Goal: Task Accomplishment & Management: Complete application form

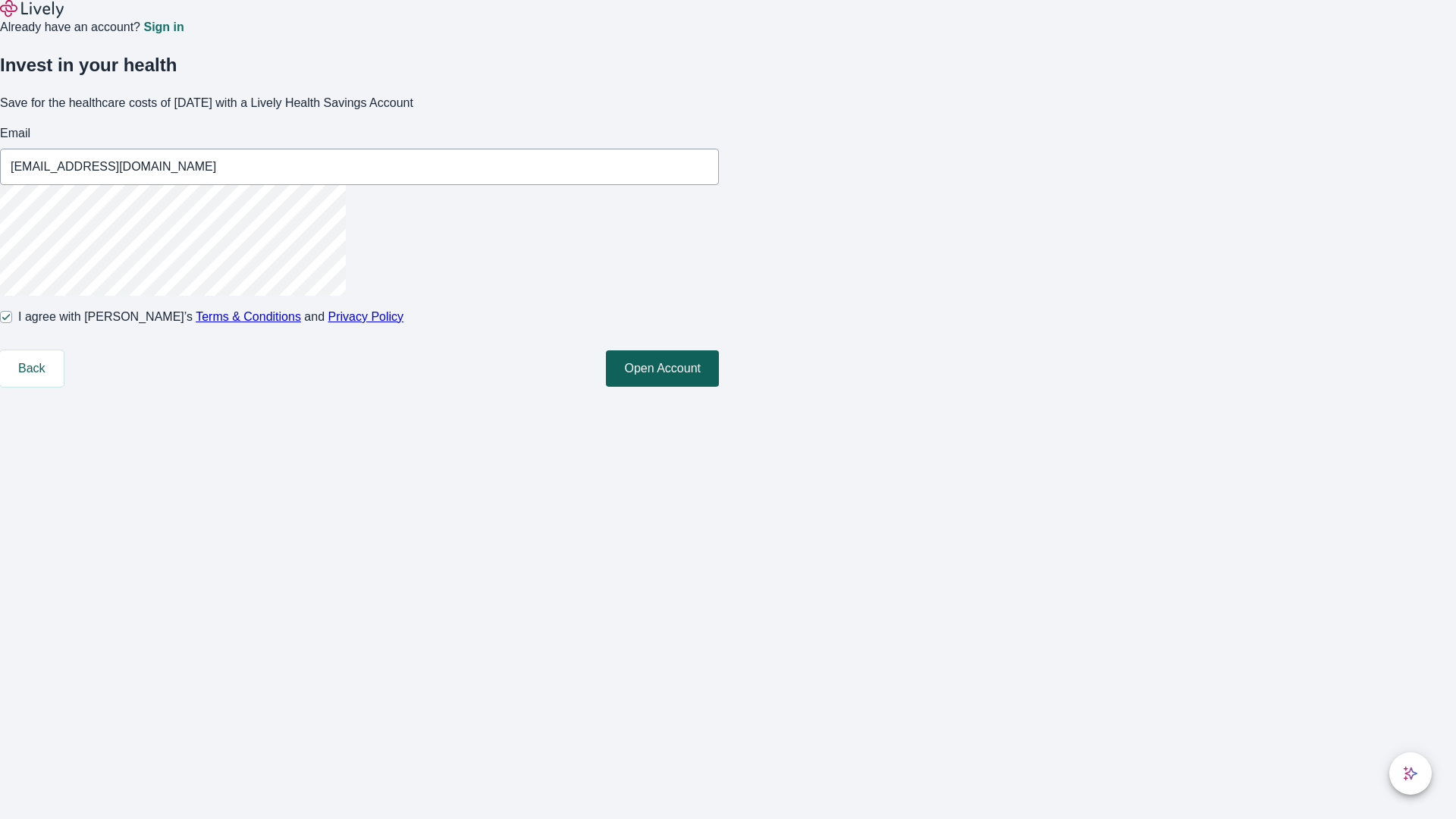
click at [719, 387] on button "Open Account" at bounding box center [662, 368] width 113 height 36
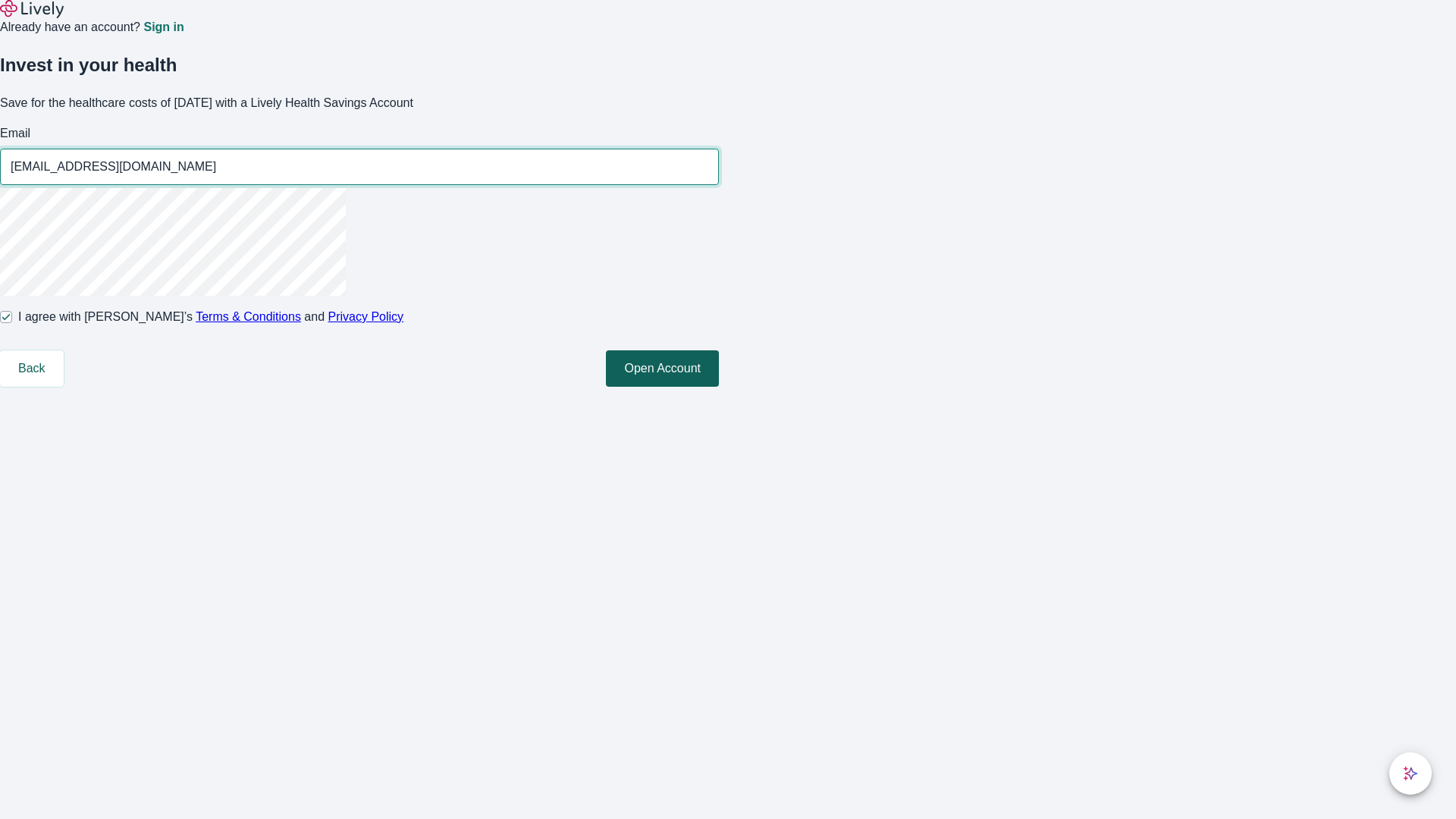
type input "[EMAIL_ADDRESS][DOMAIN_NAME]"
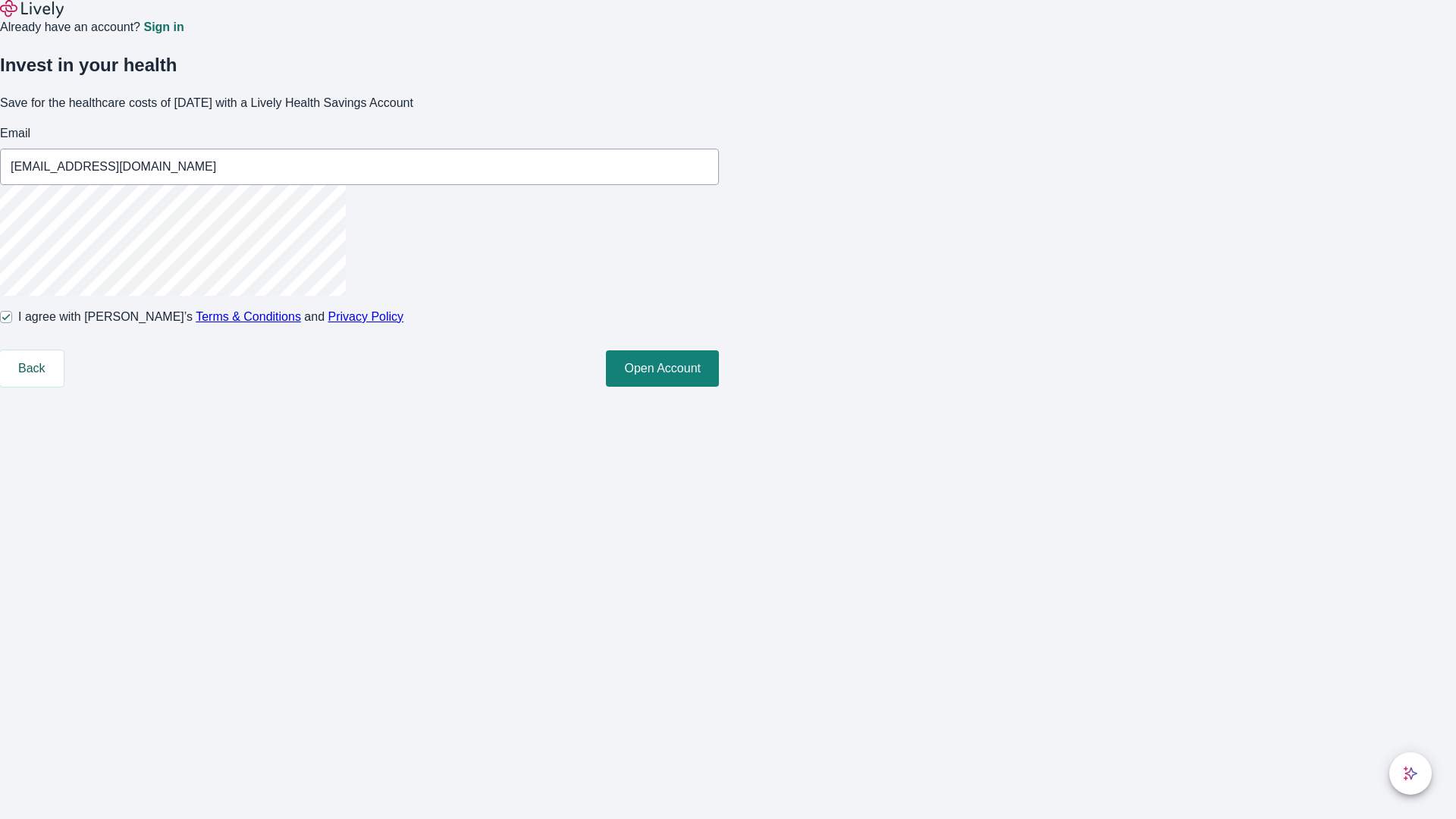
click at [12, 323] on input "I agree with Lively’s Terms & Conditions and Privacy Policy" at bounding box center [6, 317] width 12 height 12
checkbox input "false"
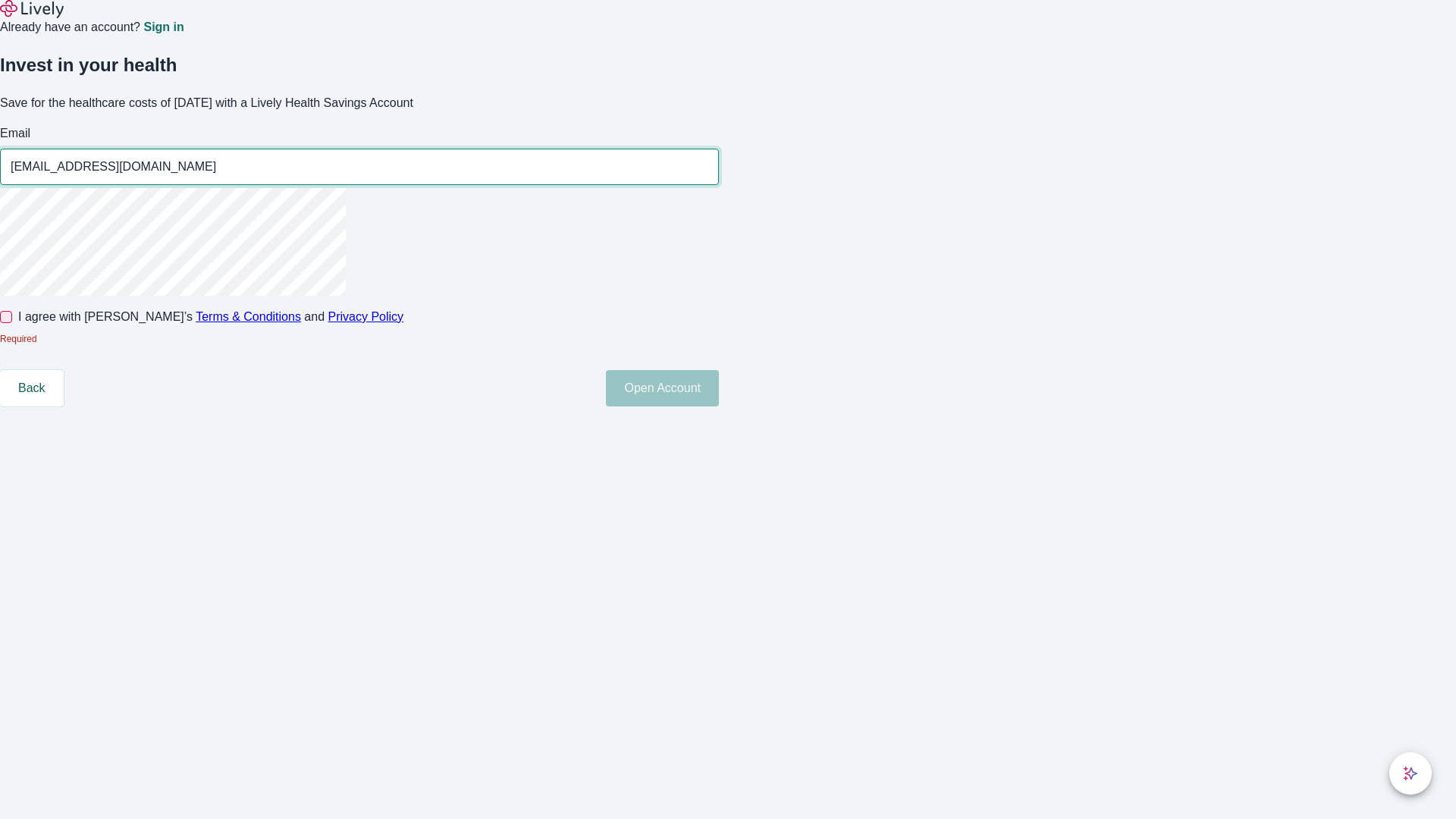
type input "[EMAIL_ADDRESS][DOMAIN_NAME]"
click at [12, 323] on input "I agree with Lively’s Terms & Conditions and Privacy Policy" at bounding box center [6, 317] width 12 height 12
checkbox input "true"
click at [719, 407] on button "Open Account" at bounding box center [662, 388] width 113 height 36
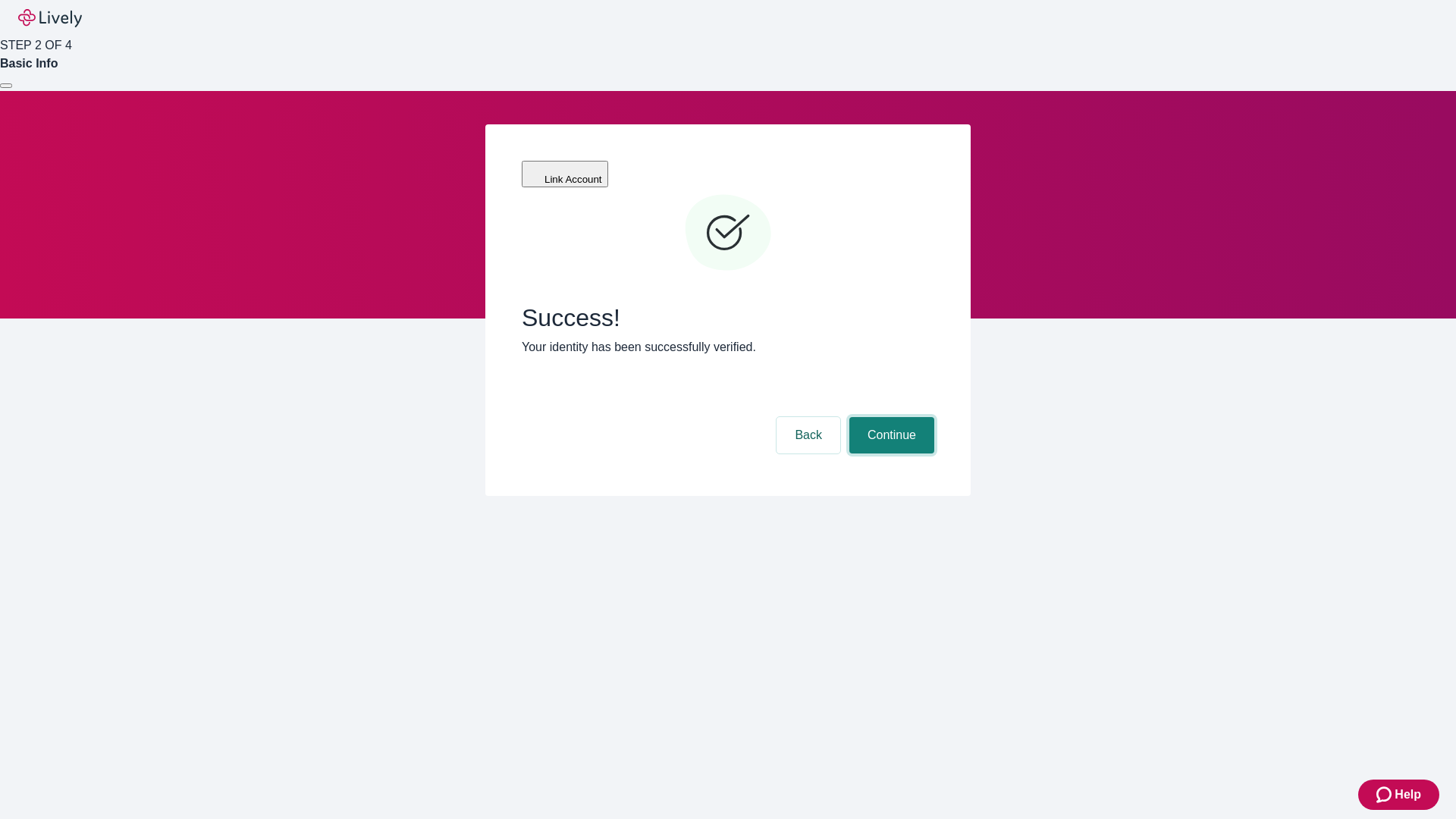
click at [890, 417] on button "Continue" at bounding box center [892, 435] width 85 height 36
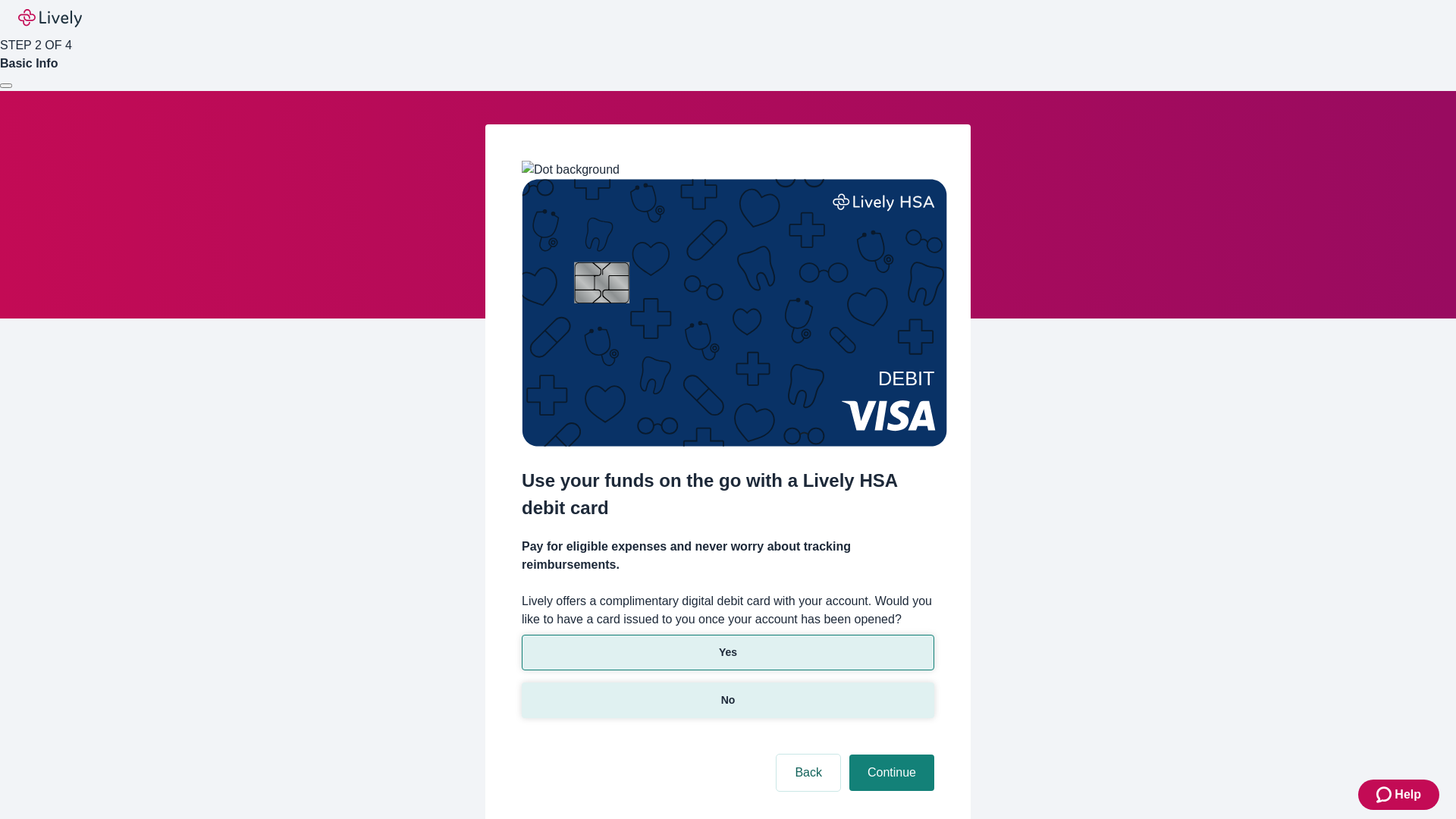
click at [727, 693] on p "No" at bounding box center [728, 701] width 14 height 16
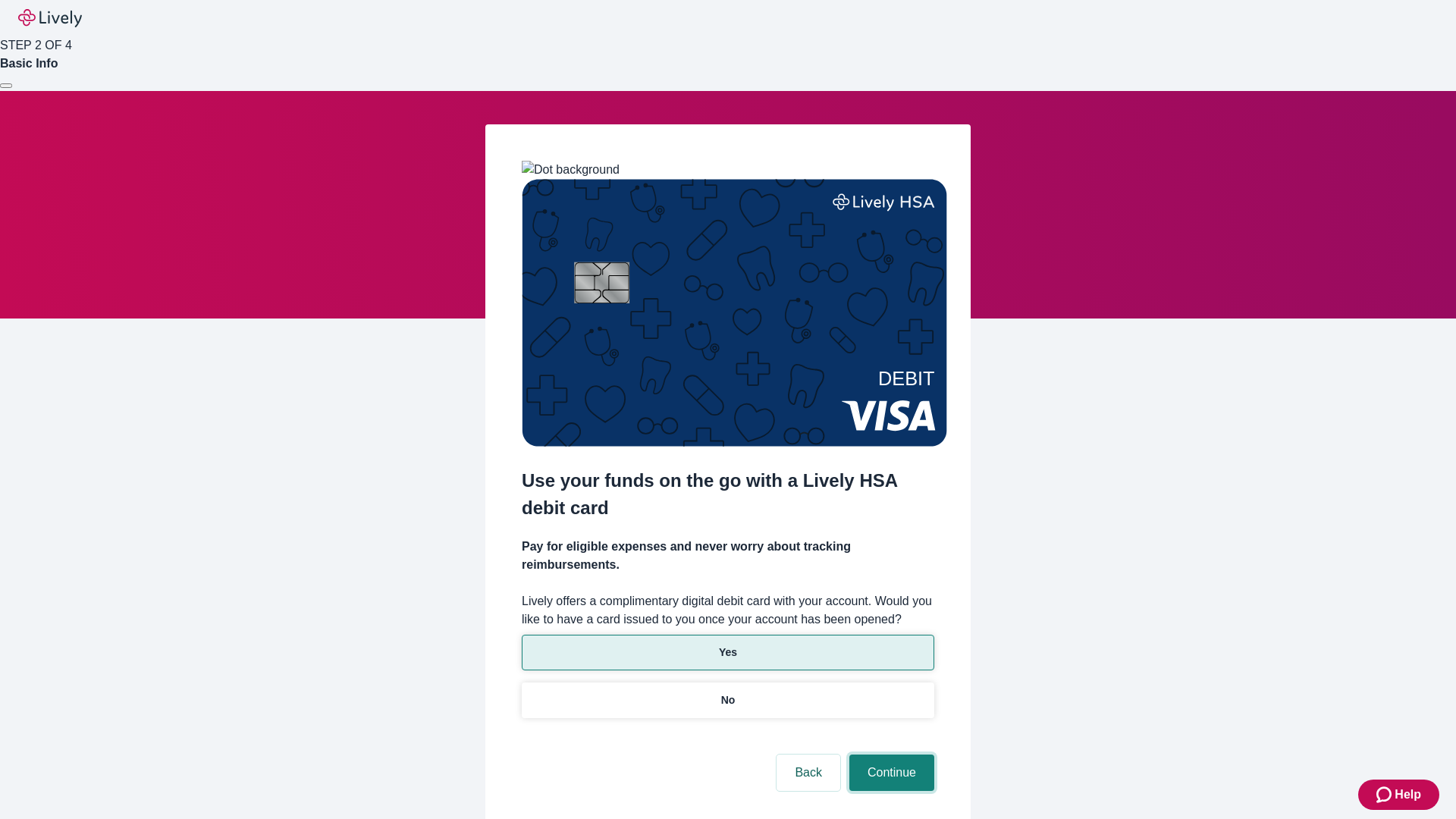
click at [890, 755] on button "Continue" at bounding box center [892, 773] width 85 height 36
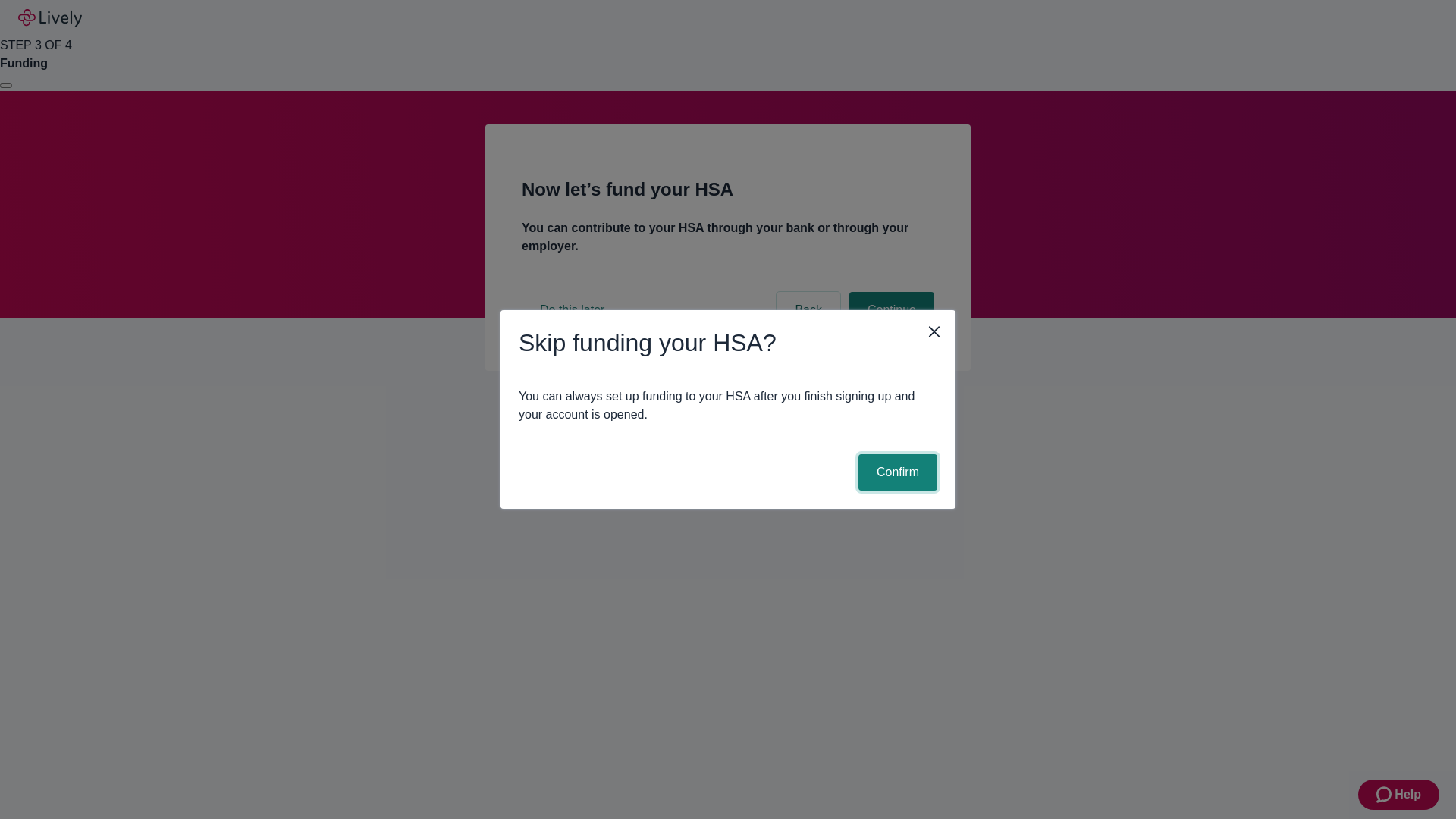
click at [896, 473] on button "Confirm" at bounding box center [898, 472] width 79 height 36
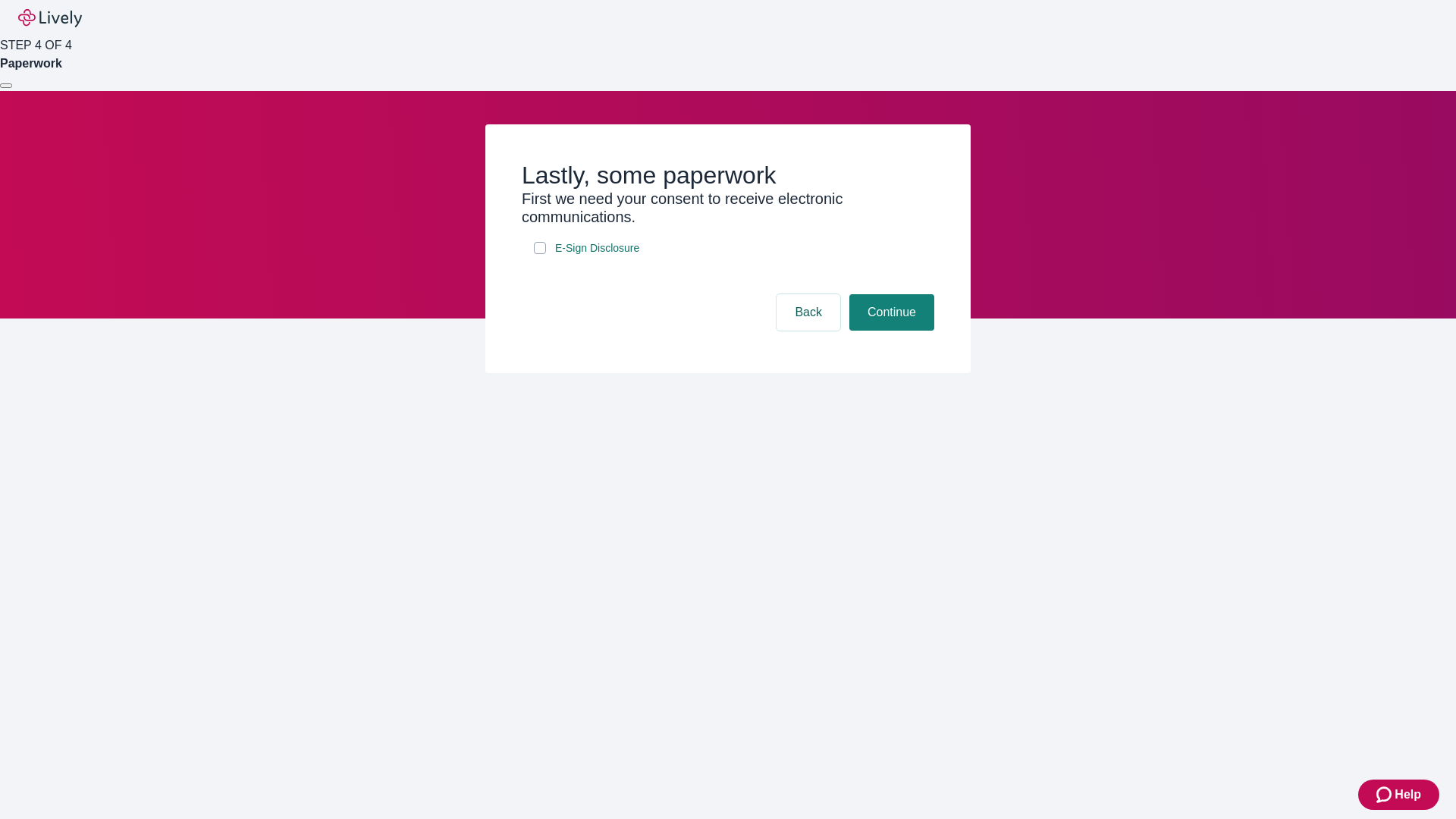
click at [540, 254] on input "E-Sign Disclosure" at bounding box center [540, 248] width 12 height 12
checkbox input "true"
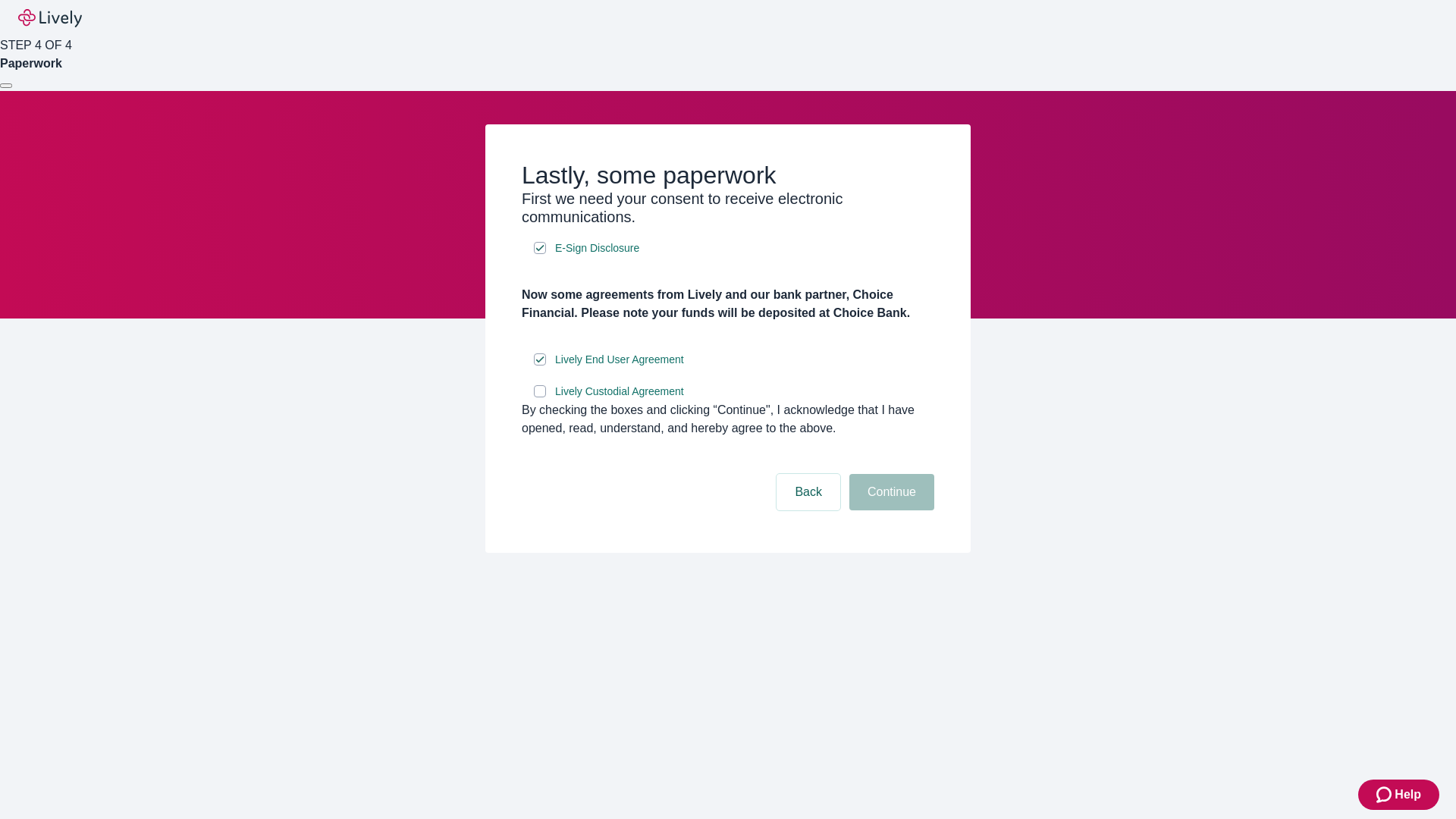
click at [540, 397] on input "Lively Custodial Agreement" at bounding box center [540, 391] width 12 height 12
checkbox input "true"
click at [890, 510] on button "Continue" at bounding box center [892, 492] width 85 height 36
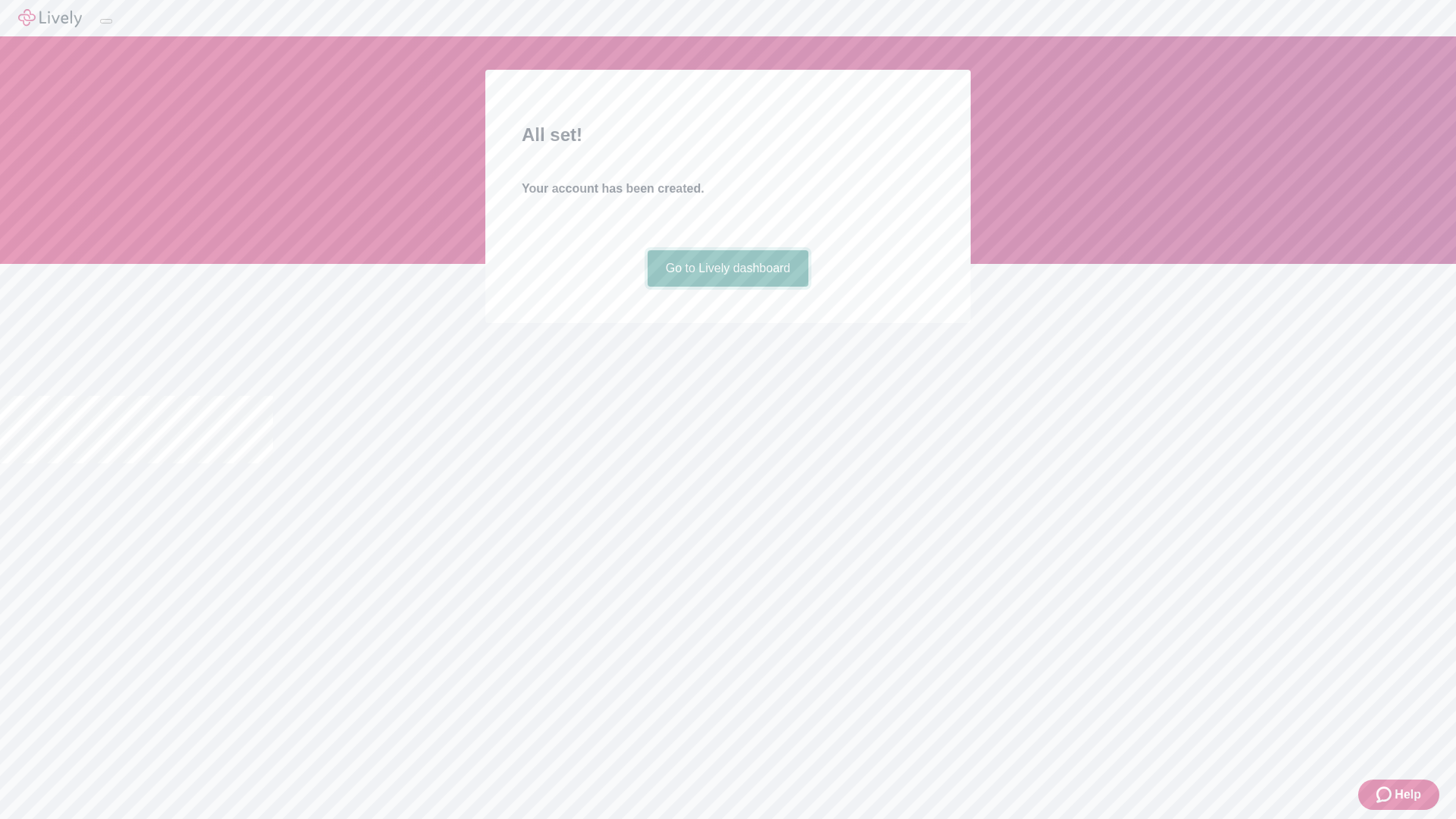
click at [727, 287] on link "Go to Lively dashboard" at bounding box center [729, 268] width 162 height 36
